Goal: Information Seeking & Learning: Learn about a topic

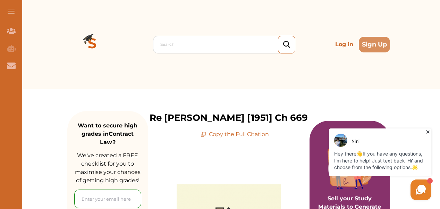
click at [238, 133] on p "Copy the Full Citation" at bounding box center [235, 134] width 68 height 8
drag, startPoint x: 238, startPoint y: 133, endPoint x: 206, endPoint y: 135, distance: 32.8
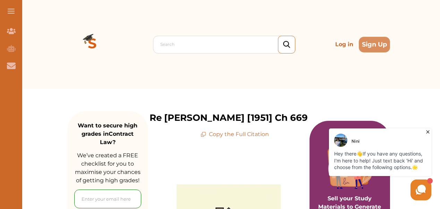
click at [206, 135] on icon at bounding box center [204, 135] width 6 height 6
click at [203, 135] on icon at bounding box center [203, 133] width 3 height 3
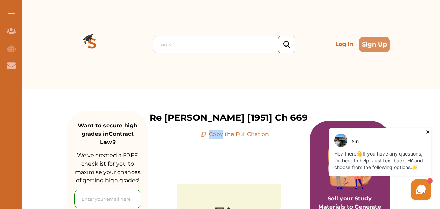
click at [203, 135] on icon at bounding box center [203, 133] width 3 height 3
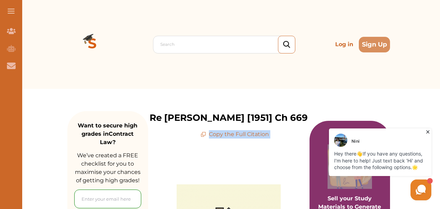
click at [428, 131] on icon at bounding box center [428, 131] width 7 height 7
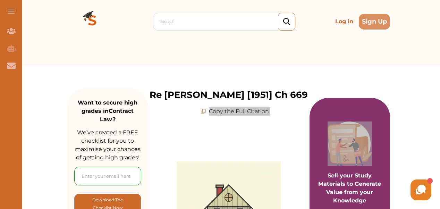
scroll to position [22, 0]
